Goal: Transaction & Acquisition: Subscribe to service/newsletter

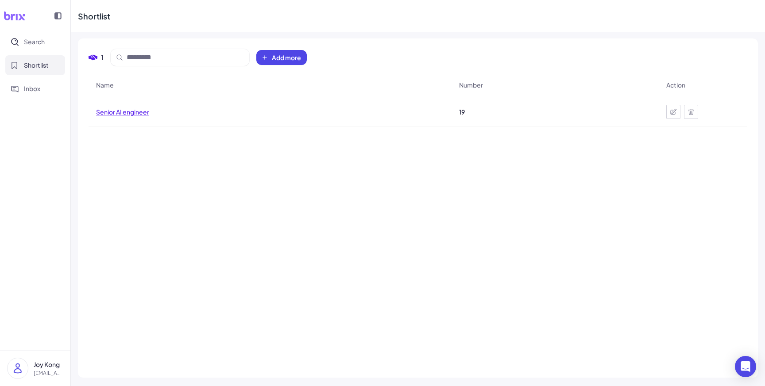
click at [134, 113] on span "Senior AI engineer" at bounding box center [122, 112] width 53 height 9
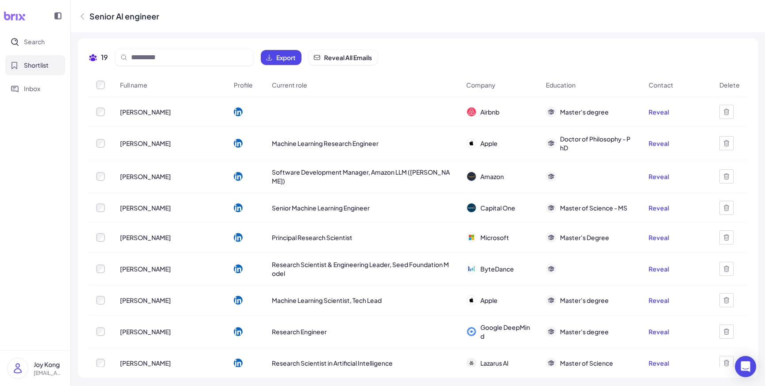
click at [84, 15] on icon at bounding box center [82, 16] width 9 height 9
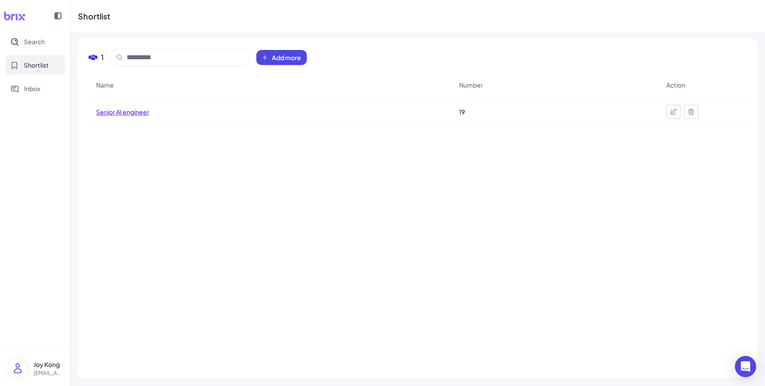
click at [145, 110] on span "Senior AI engineer" at bounding box center [122, 112] width 53 height 9
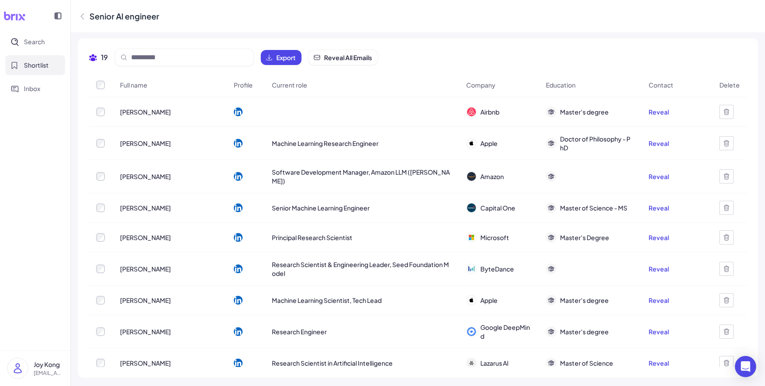
click at [219, 17] on div "Senior AI engineer" at bounding box center [418, 16] width 694 height 32
click at [488, 54] on div "19 Export Reveal All Emails" at bounding box center [417, 61] width 658 height 24
click at [655, 113] on button "Reveal" at bounding box center [658, 112] width 20 height 9
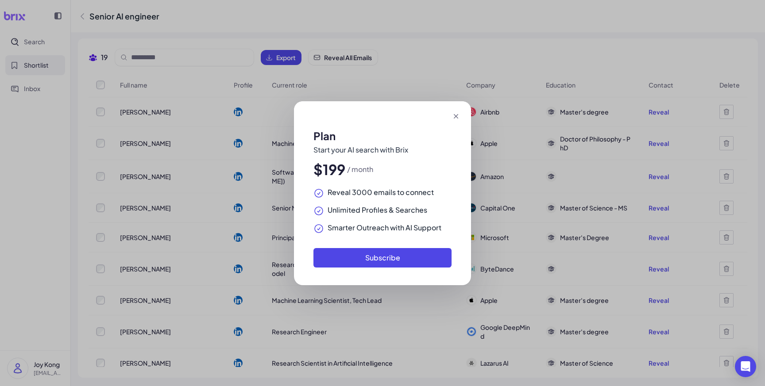
click at [457, 116] on icon at bounding box center [455, 116] width 9 height 9
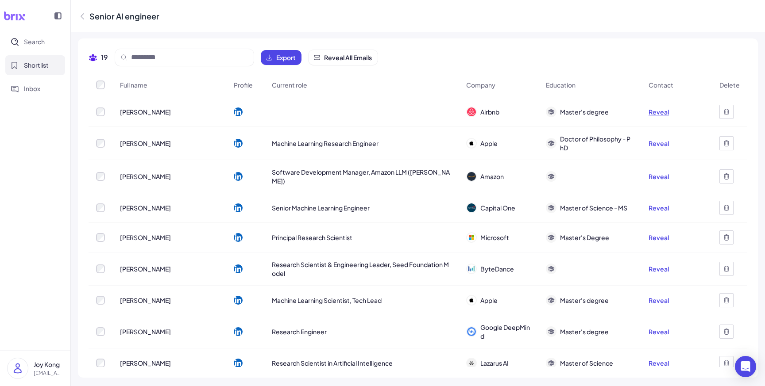
click at [660, 111] on button "Reveal" at bounding box center [658, 112] width 20 height 9
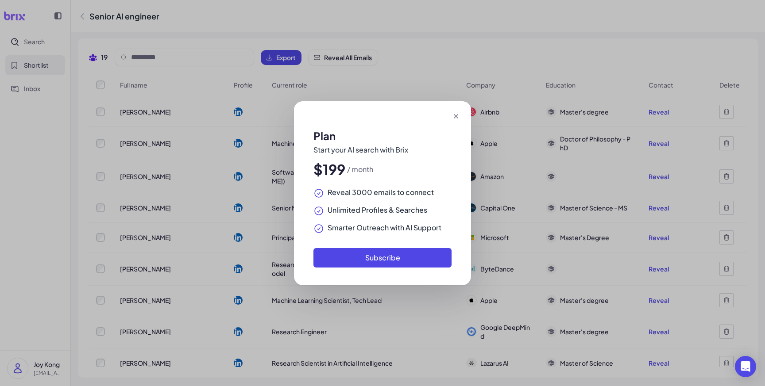
click at [660, 119] on div "Plan Start your AI search with Brix $199 / month Reveal 3000 emails to connect …" at bounding box center [382, 193] width 765 height 386
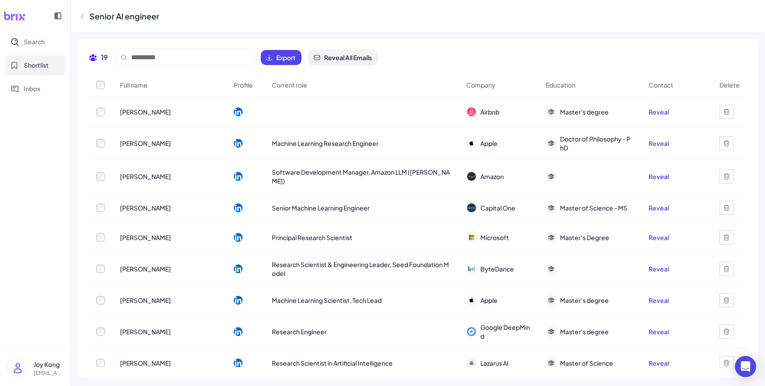
click at [365, 58] on span "Reveal All Emails" at bounding box center [348, 57] width 48 height 9
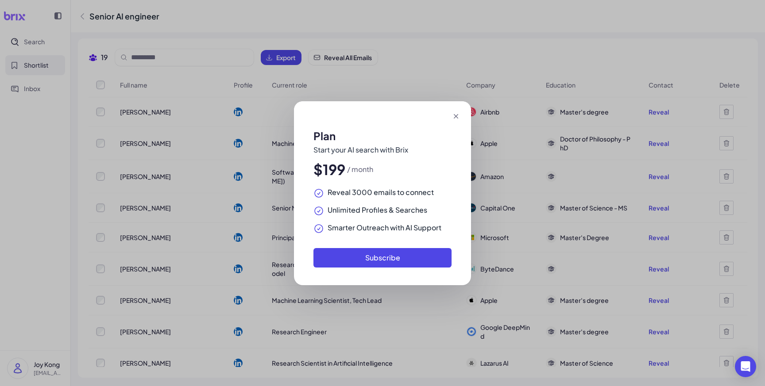
click at [454, 116] on icon at bounding box center [455, 116] width 4 height 4
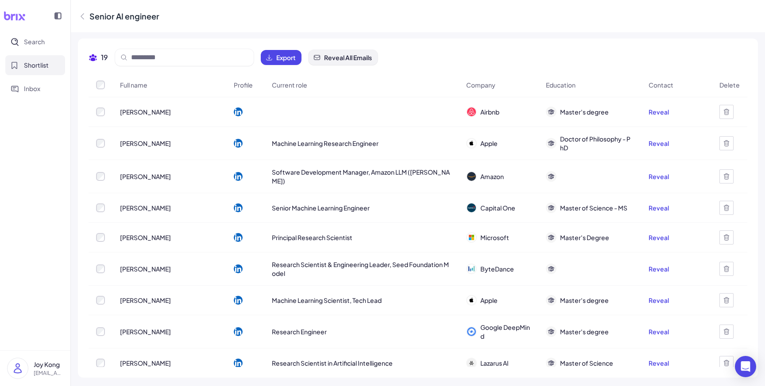
click at [352, 58] on span "Reveal All Emails" at bounding box center [348, 57] width 48 height 9
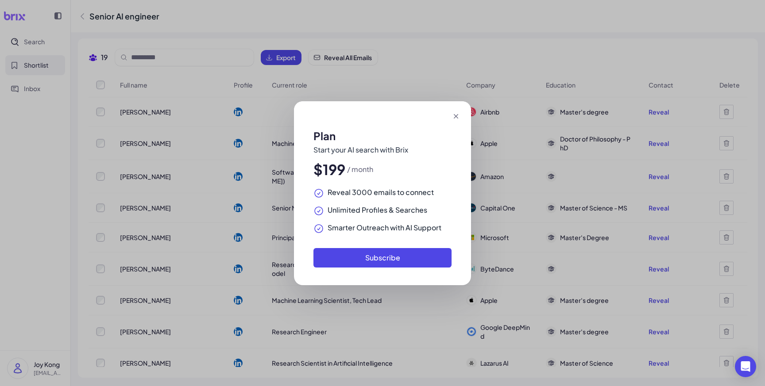
click at [460, 117] on icon at bounding box center [455, 116] width 9 height 9
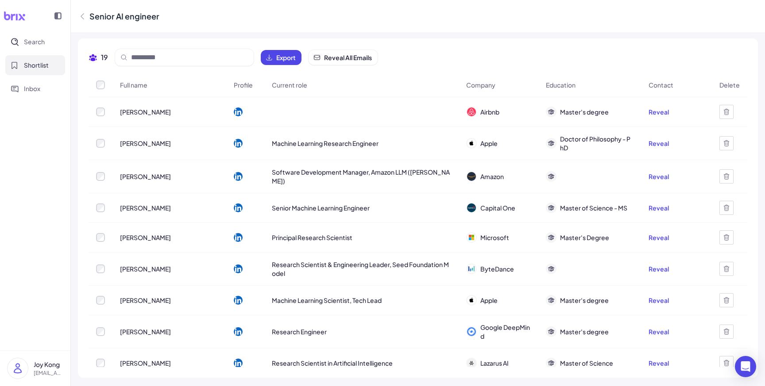
click at [63, 372] on p "[EMAIL_ADDRESS][DOMAIN_NAME]" at bounding box center [49, 373] width 30 height 8
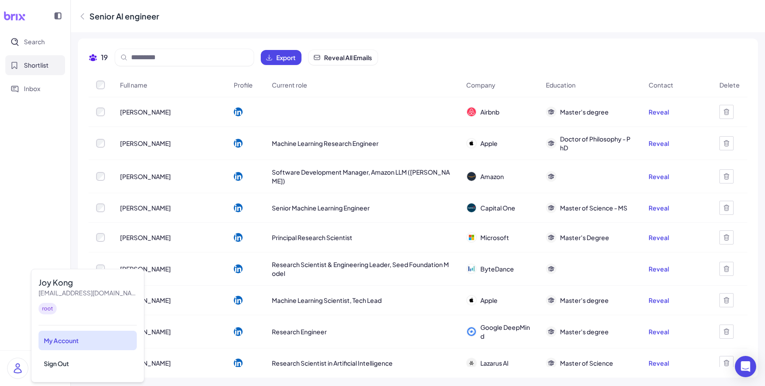
click at [67, 346] on div "My Account" at bounding box center [87, 340] width 98 height 19
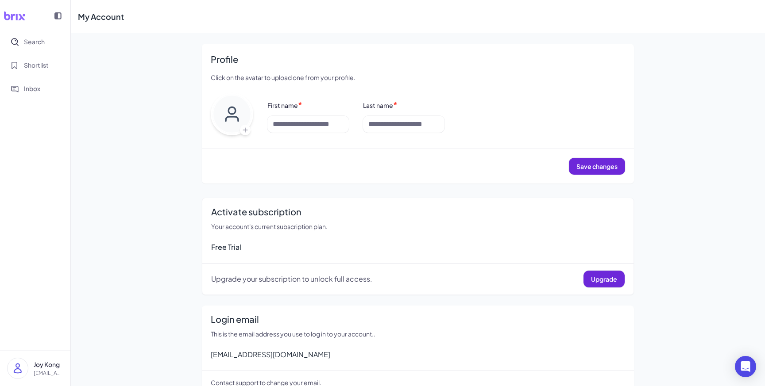
click at [434, 244] on div "Free Trial" at bounding box center [417, 247] width 413 height 11
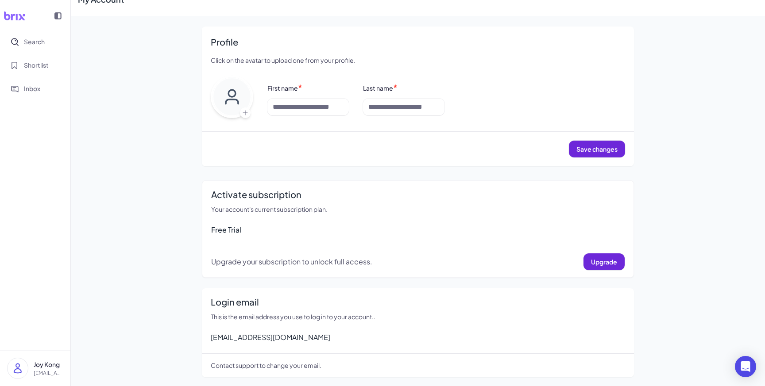
scroll to position [18, 0]
click at [600, 265] on button "Upgrade" at bounding box center [603, 261] width 41 height 17
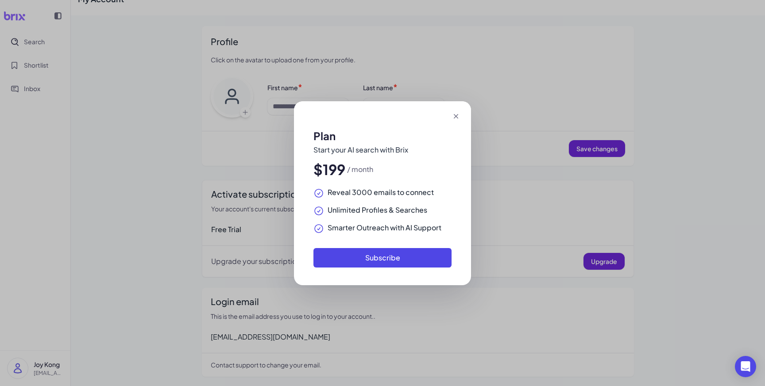
click at [456, 115] on icon at bounding box center [455, 116] width 9 height 9
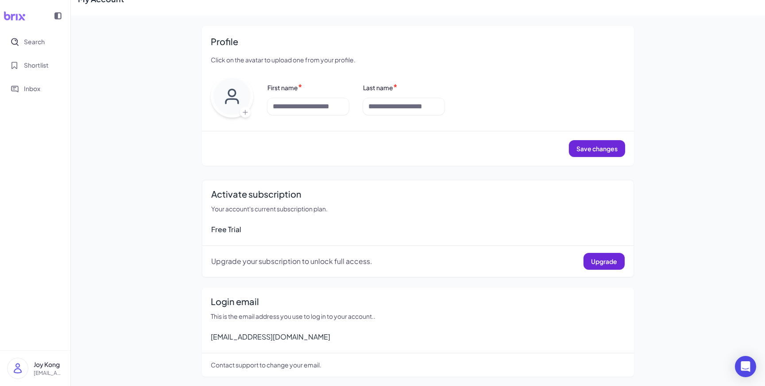
click at [12, 370] on img at bounding box center [18, 368] width 20 height 20
click at [79, 340] on div "My Account" at bounding box center [87, 340] width 98 height 19
click at [27, 371] on img at bounding box center [18, 368] width 20 height 20
click at [76, 340] on div "My Account" at bounding box center [87, 340] width 98 height 19
click at [46, 68] on span "Shortlist" at bounding box center [36, 65] width 25 height 9
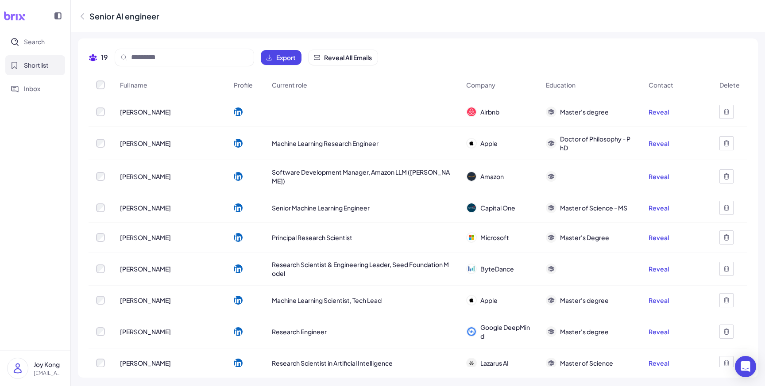
click at [287, 139] on span "Machine Learning Research Engineer" at bounding box center [325, 143] width 107 height 9
click at [363, 56] on span "Reveal All Emails" at bounding box center [348, 57] width 48 height 9
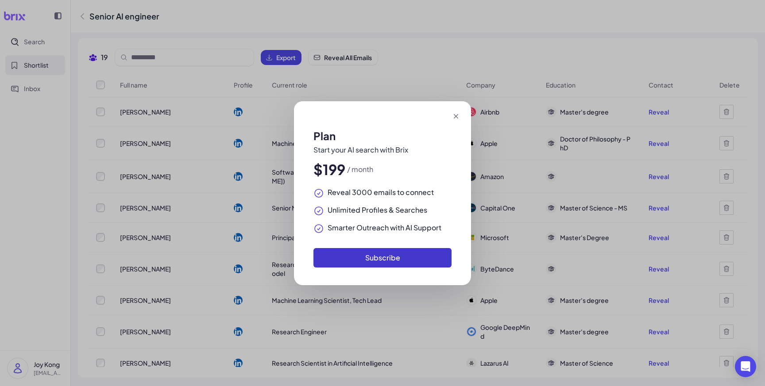
click at [393, 257] on button "Subscribe" at bounding box center [382, 257] width 138 height 19
click at [457, 119] on icon at bounding box center [455, 116] width 9 height 9
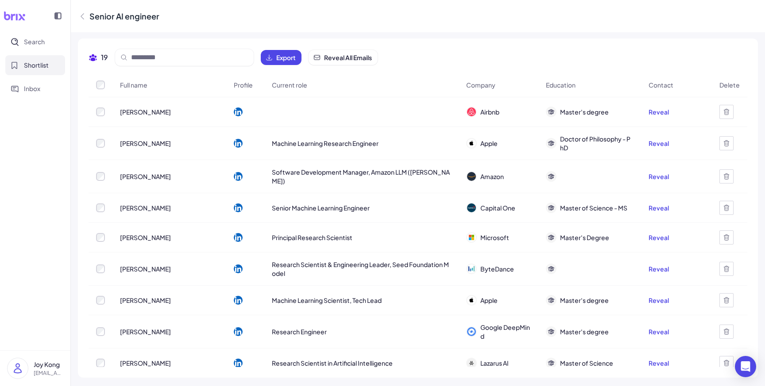
click at [49, 363] on p "Joy Kong" at bounding box center [49, 364] width 30 height 9
click at [78, 249] on div "19 Export Reveal All Emails Full name Profile Current role Company Education Co…" at bounding box center [418, 207] width 680 height 339
click at [362, 61] on span "Reveal All Emails" at bounding box center [348, 57] width 48 height 9
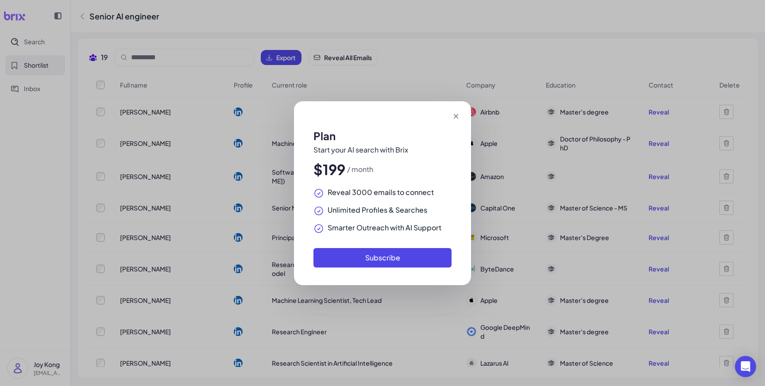
click at [431, 56] on div "Plan Start your AI search with Brix $199 / month Reveal 3000 emails to connect …" at bounding box center [382, 193] width 765 height 386
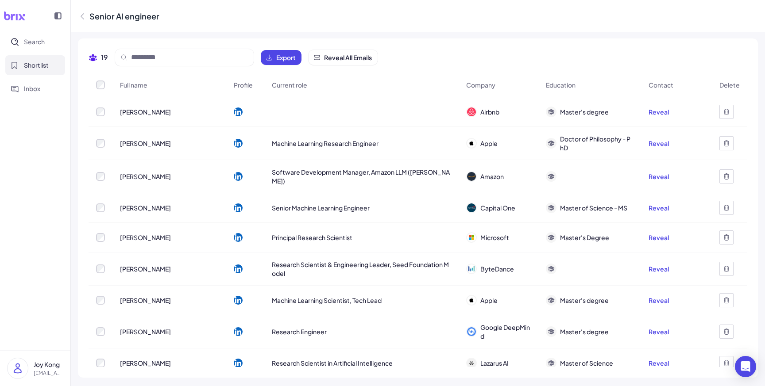
click at [744, 51] on div "19 Export Reveal All Emails" at bounding box center [417, 61] width 658 height 24
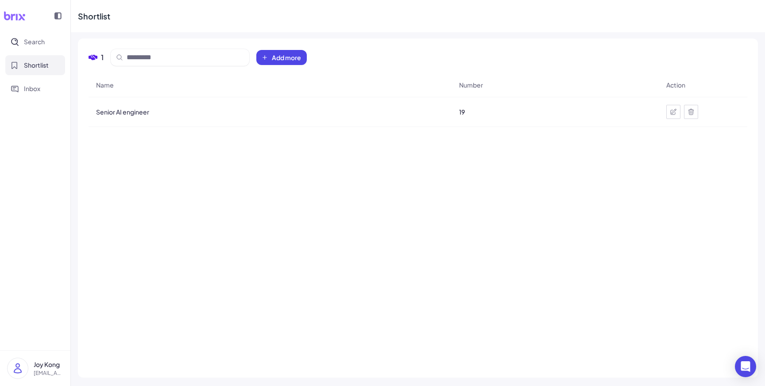
click at [347, 106] on div "Senior AI engineer" at bounding box center [270, 112] width 362 height 25
click at [372, 118] on div "Senior AI engineer" at bounding box center [270, 112] width 362 height 25
click at [324, 245] on div "Name Number Action Senior AI engineer 19" at bounding box center [417, 220] width 658 height 294
click at [358, 252] on div "Name Number Action Senior AI engineer 19" at bounding box center [417, 220] width 658 height 294
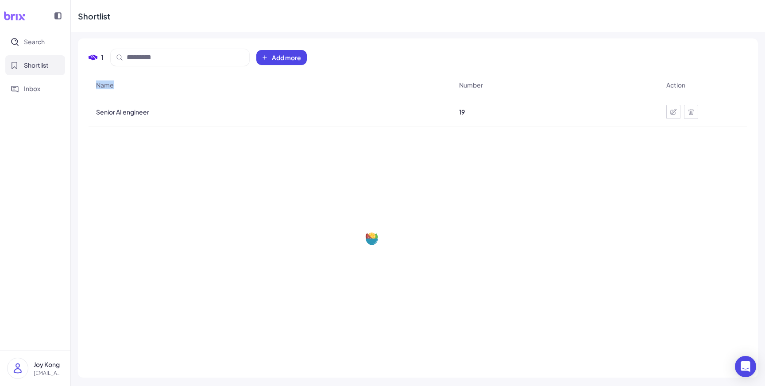
click at [323, 250] on div "Name Number Action Senior AI engineer 19" at bounding box center [417, 220] width 658 height 294
click at [278, 242] on div "Name Number Action Senior AI engineer 19" at bounding box center [417, 220] width 658 height 294
click at [190, 116] on div "Senior AI engineer" at bounding box center [270, 112] width 362 height 25
click at [138, 112] on span "Senior AI engineer" at bounding box center [122, 112] width 53 height 9
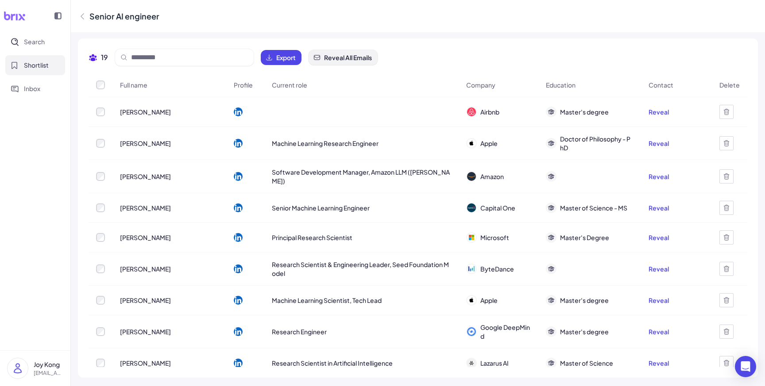
click at [342, 61] on span "Reveal All Emails" at bounding box center [348, 57] width 48 height 9
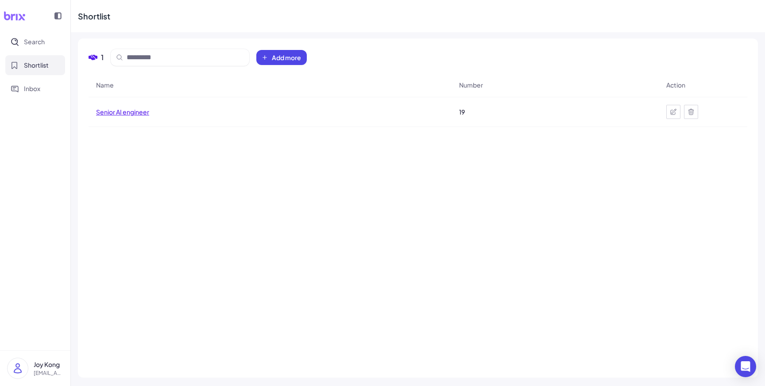
click at [120, 114] on span "Senior AI engineer" at bounding box center [122, 112] width 53 height 9
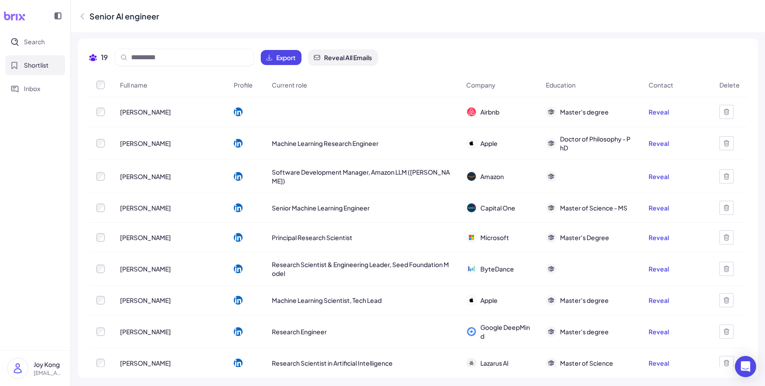
click at [358, 63] on button "Reveal All Emails" at bounding box center [342, 57] width 69 height 15
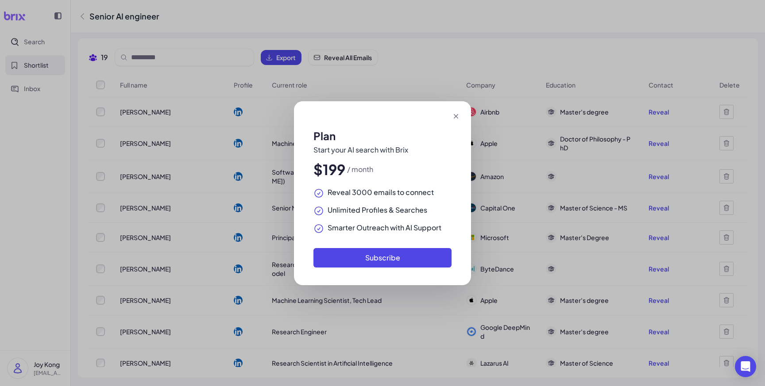
click at [453, 117] on icon at bounding box center [455, 116] width 9 height 9
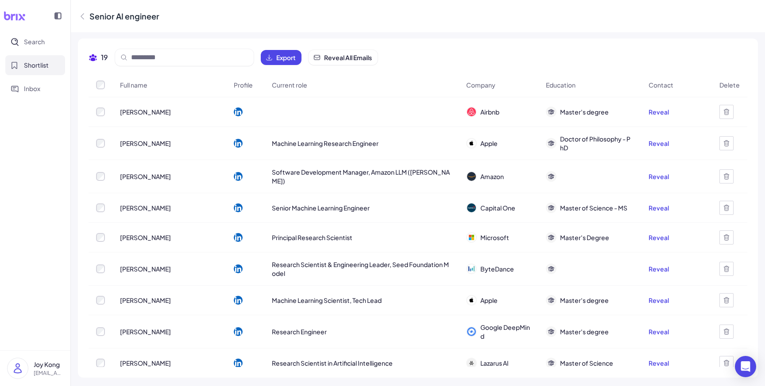
click at [82, 15] on icon at bounding box center [82, 16] width 9 height 9
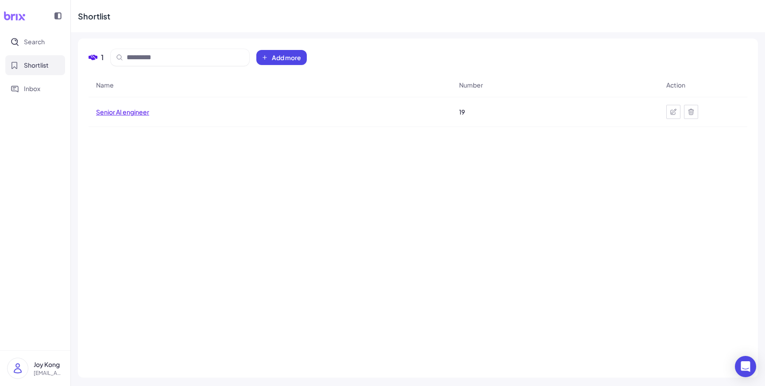
click at [133, 112] on span "Senior AI engineer" at bounding box center [122, 112] width 53 height 9
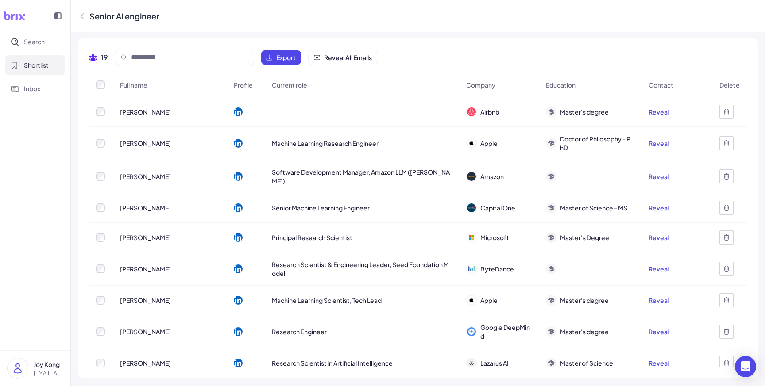
click at [171, 118] on div "[PERSON_NAME]" at bounding box center [169, 112] width 113 height 25
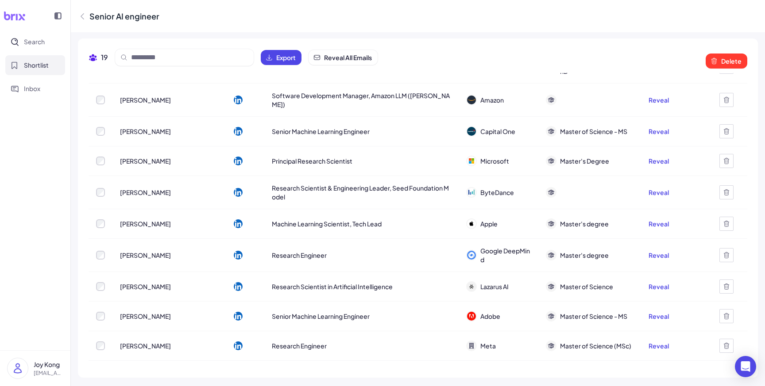
scroll to position [293, 0]
